Goal: Register for event/course

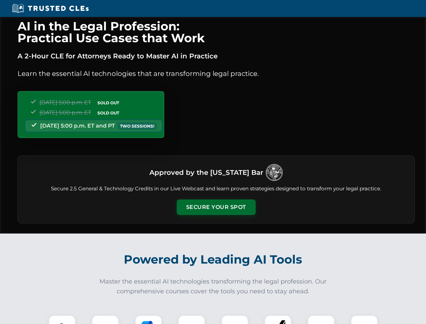
click at [216, 207] on button "Secure Your Spot" at bounding box center [216, 207] width 79 height 16
click at [62, 319] on img at bounding box center [62, 329] width 20 height 20
